Goal: Navigation & Orientation: Find specific page/section

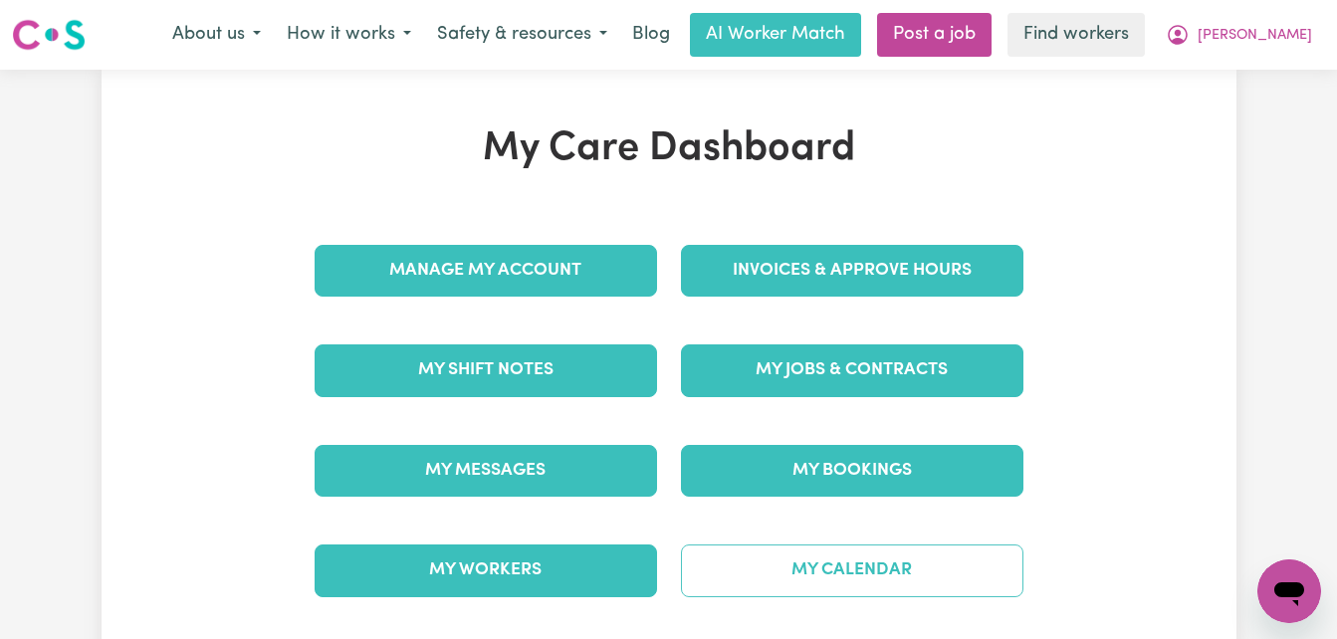
click at [750, 579] on link "My Calendar" at bounding box center [852, 571] width 342 height 52
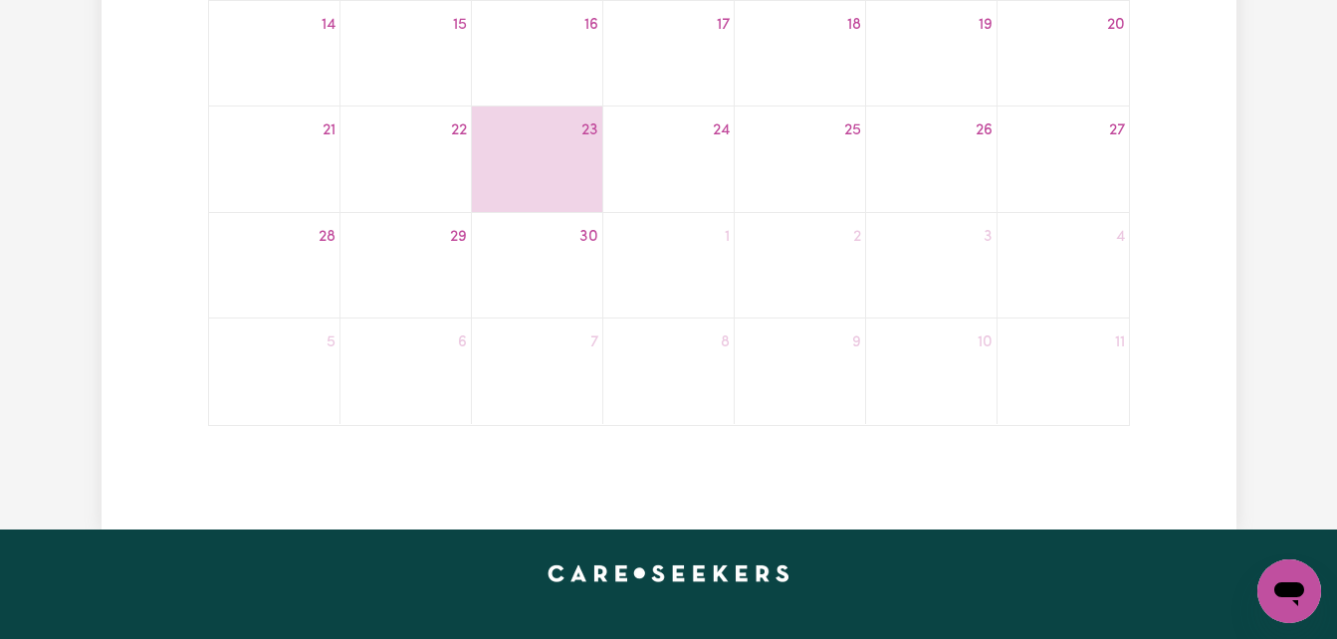
scroll to position [757, 0]
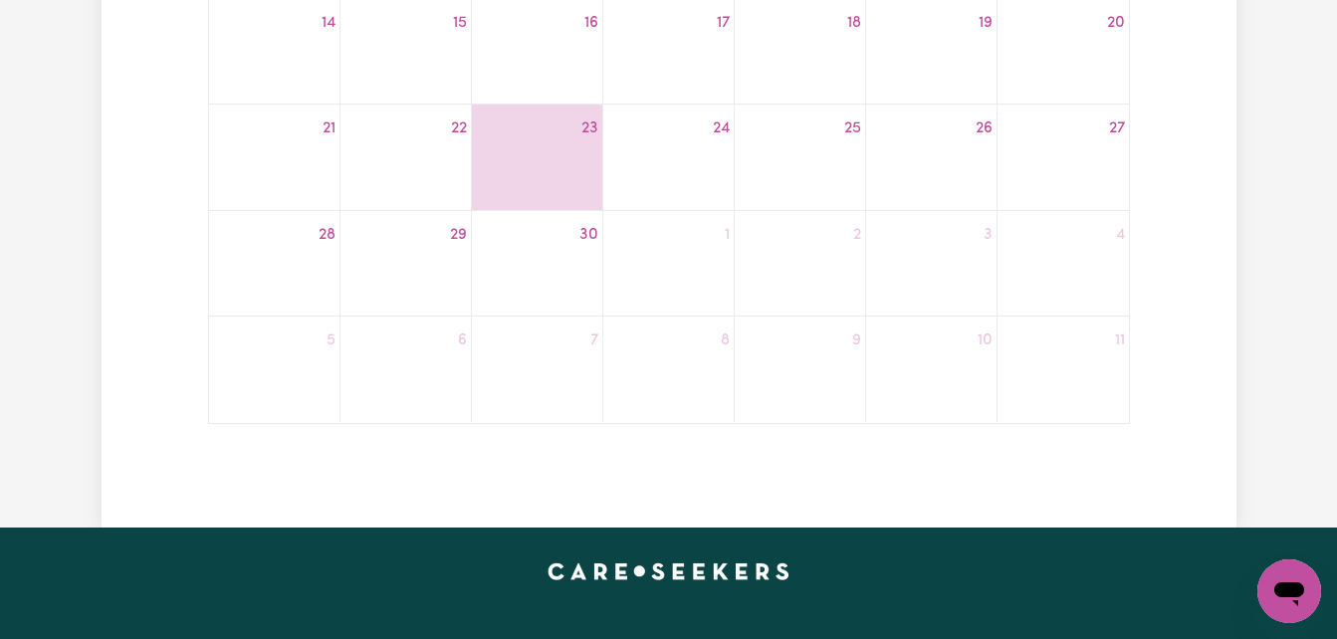
click at [393, 343] on div "6" at bounding box center [405, 341] width 130 height 32
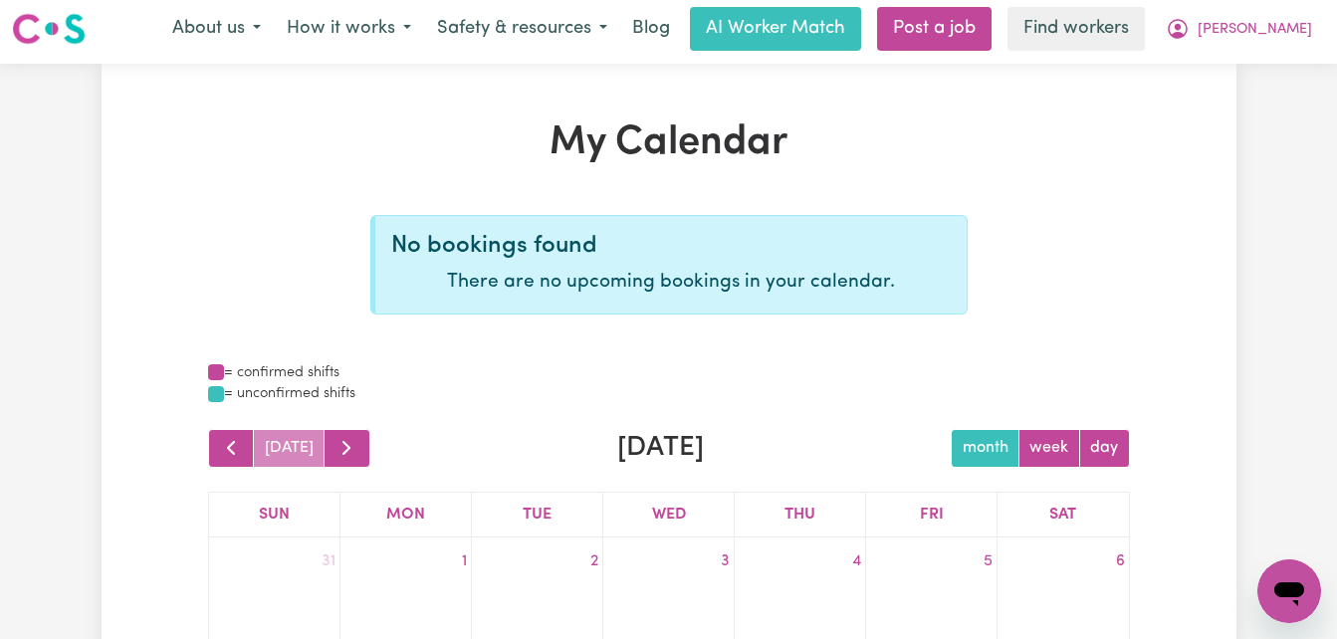
scroll to position [0, 0]
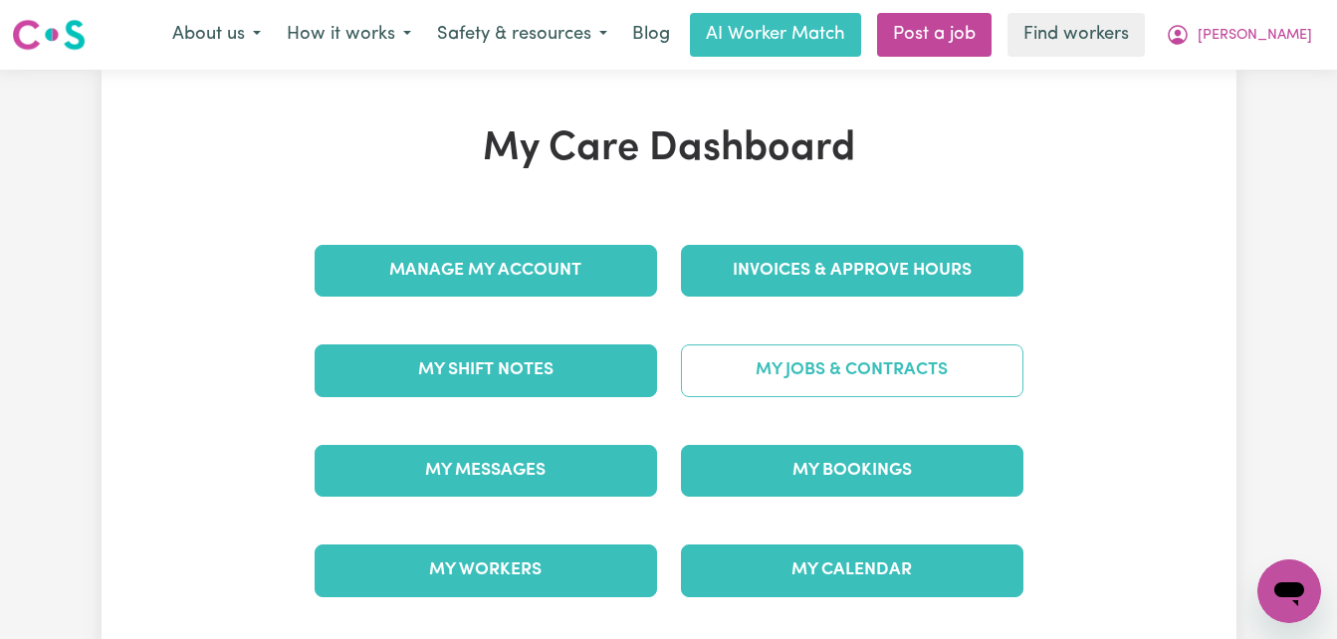
click at [772, 382] on link "My Jobs & Contracts" at bounding box center [852, 370] width 342 height 52
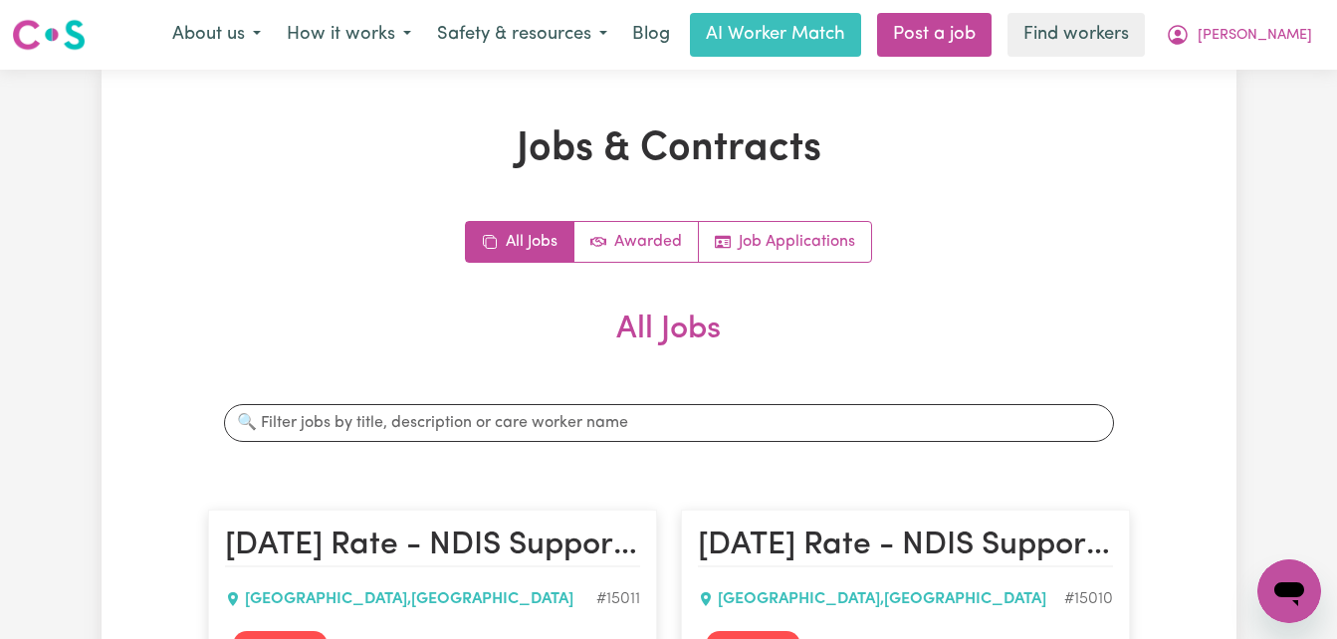
click at [307, 249] on div "All Jobs Awarded Job Applications" at bounding box center [669, 242] width 922 height 42
click at [1272, 34] on span "[PERSON_NAME]" at bounding box center [1255, 36] width 114 height 22
click at [1233, 87] on link "My Dashboard" at bounding box center [1245, 78] width 157 height 38
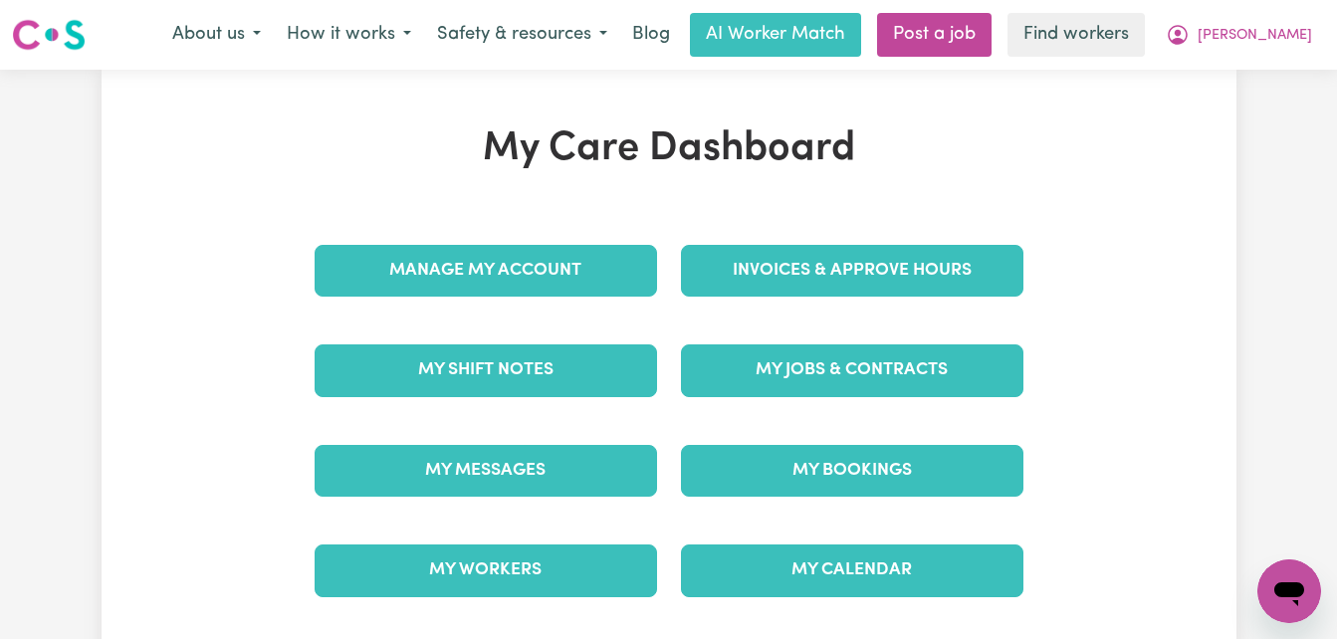
click at [212, 334] on div "My Care Dashboard Manage My Account Invoices & Approve Hours My Shift Notes My …" at bounding box center [669, 373] width 1135 height 496
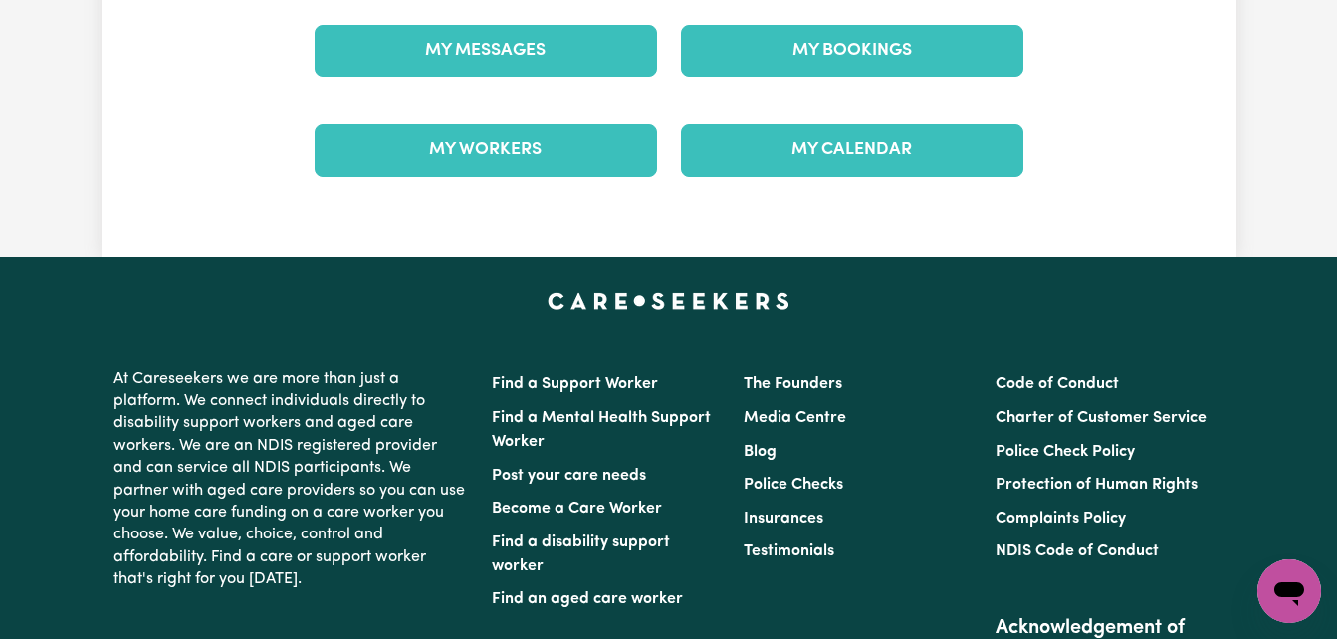
scroll to position [478, 0]
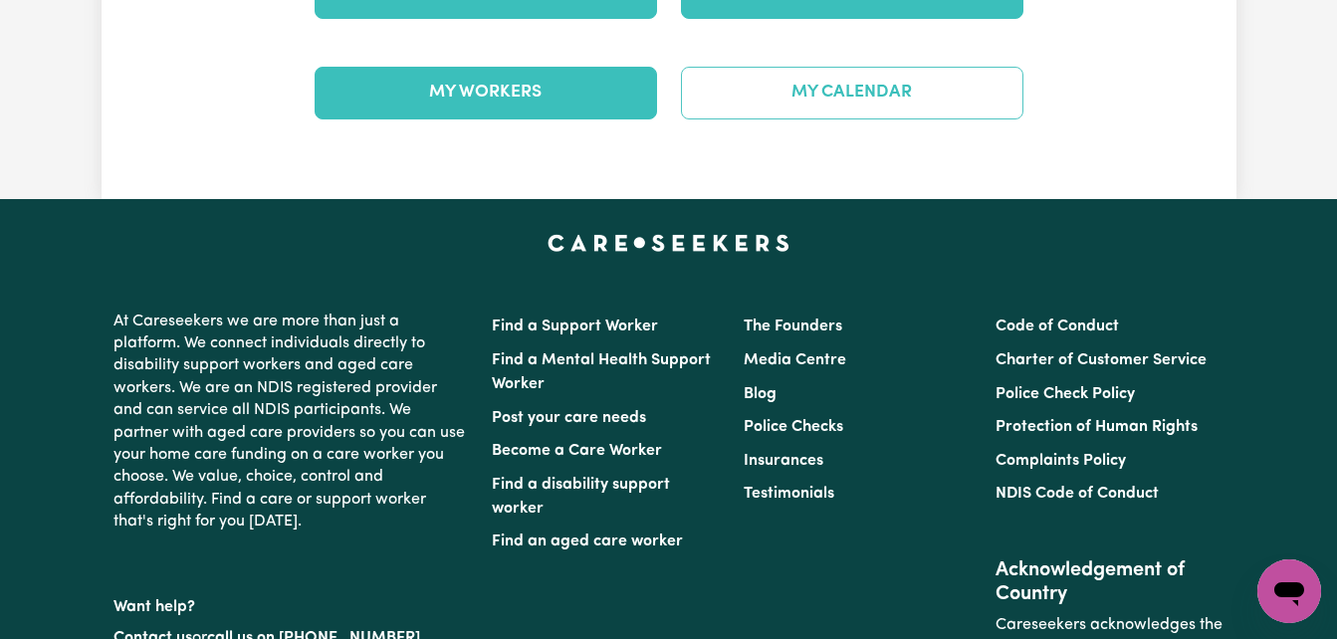
click at [874, 100] on link "My Calendar" at bounding box center [852, 93] width 342 height 52
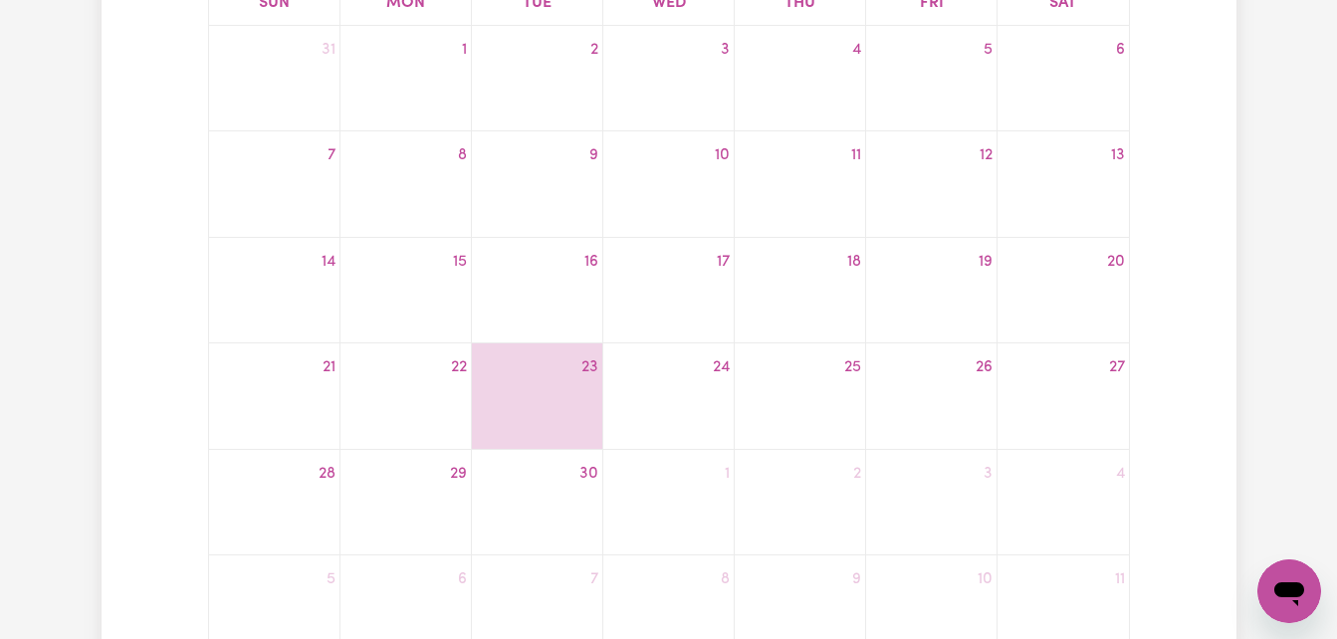
scroll to position [518, 0]
